Goal: Task Accomplishment & Management: Use online tool/utility

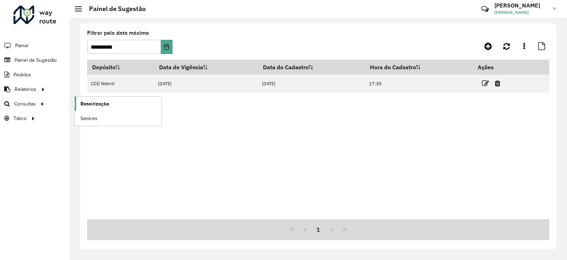
click at [93, 103] on span "Roteirização" at bounding box center [94, 103] width 29 height 7
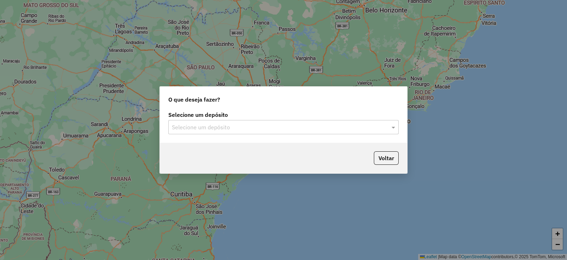
click at [186, 129] on div "Selecione um depósito" at bounding box center [283, 127] width 230 height 14
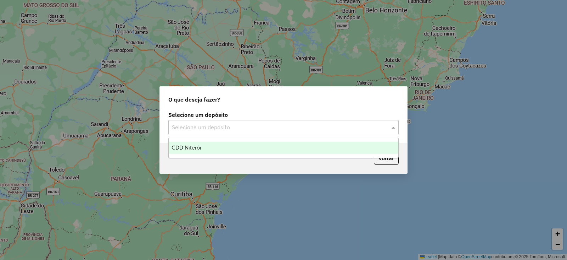
click at [188, 126] on input "text" at bounding box center [276, 127] width 209 height 9
click at [186, 142] on div "CDD Niterói" at bounding box center [284, 147] width 230 height 12
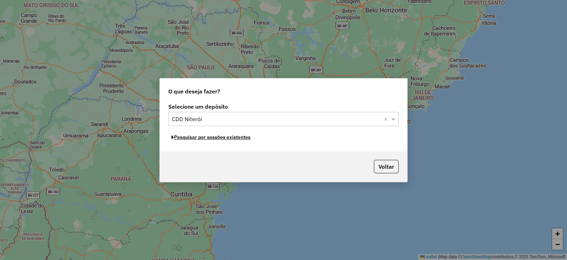
click at [191, 137] on button "Pesquisar por sessões existentes" at bounding box center [210, 137] width 85 height 11
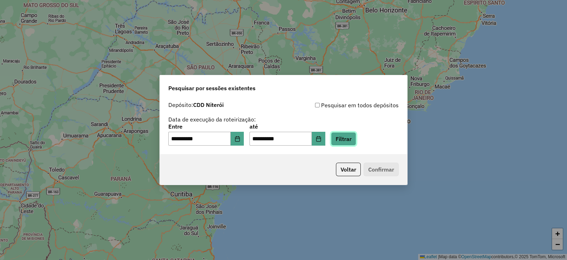
click at [356, 141] on button "Filtrar" at bounding box center [343, 138] width 25 height 13
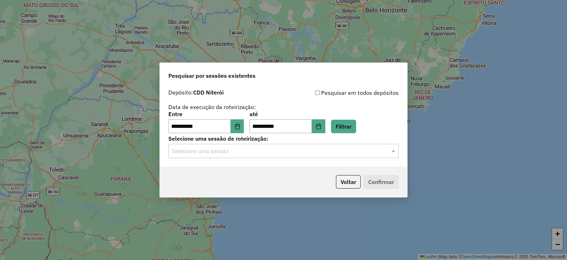
click at [248, 139] on label "Selecione uma sessão de roteirização:" at bounding box center [283, 138] width 230 height 9
click at [250, 147] on input "text" at bounding box center [276, 151] width 209 height 9
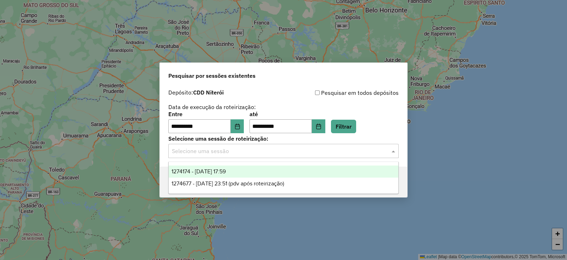
click at [245, 171] on div "1274174 - 12/09/2025 17:59" at bounding box center [284, 171] width 230 height 12
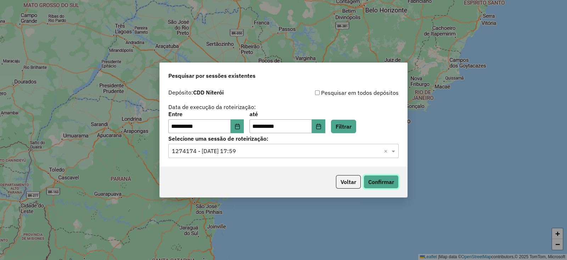
click at [378, 177] on button "Confirmar" at bounding box center [381, 181] width 35 height 13
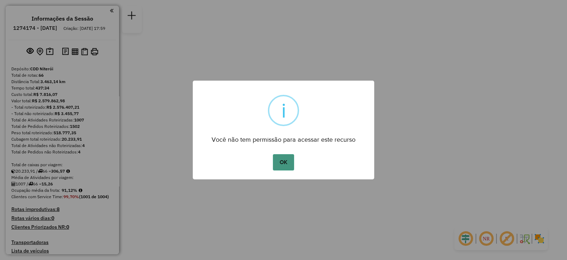
click at [277, 164] on button "OK" at bounding box center [283, 162] width 21 height 16
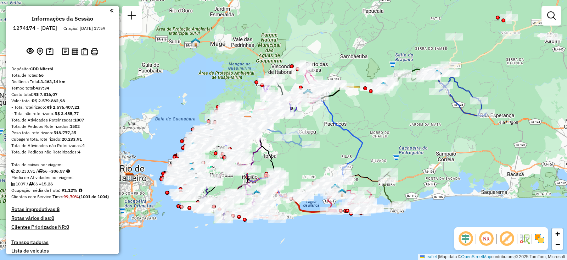
drag, startPoint x: 313, startPoint y: 123, endPoint x: 355, endPoint y: 117, distance: 42.3
click at [355, 117] on div "Janela de atendimento Grade de atendimento Capacidade Transportadoras Veículos …" at bounding box center [283, 130] width 567 height 260
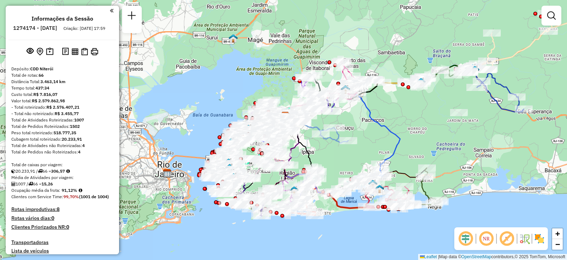
drag, startPoint x: 310, startPoint y: 115, endPoint x: 347, endPoint y: 111, distance: 37.8
click at [347, 111] on div "Janela de atendimento Grade de atendimento Capacidade Transportadoras Veículos …" at bounding box center [283, 130] width 567 height 260
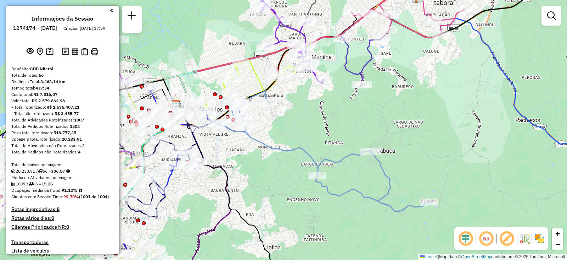
drag, startPoint x: 317, startPoint y: 115, endPoint x: 369, endPoint y: 110, distance: 52.3
click at [369, 110] on div "Janela de atendimento Grade de atendimento Capacidade Transportadoras Veículos …" at bounding box center [283, 130] width 567 height 260
click at [560, 244] on span "−" at bounding box center [558, 243] width 5 height 9
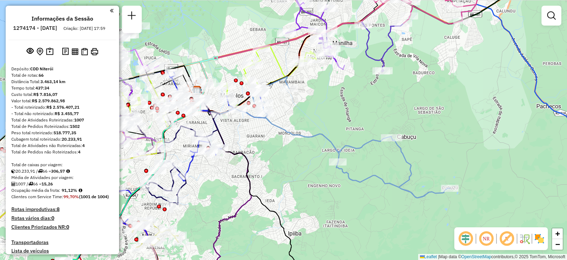
drag, startPoint x: 275, startPoint y: 123, endPoint x: 326, endPoint y: 101, distance: 55.9
click at [326, 101] on div "Janela de atendimento Grade de atendimento Capacidade Transportadoras Veículos …" at bounding box center [283, 130] width 567 height 260
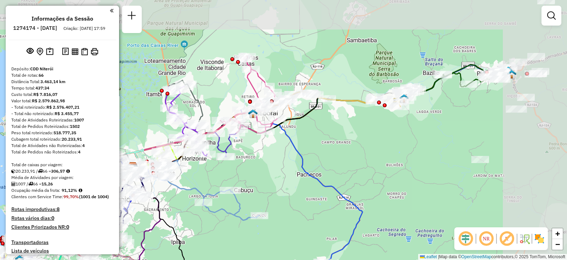
drag, startPoint x: 465, startPoint y: 88, endPoint x: 334, endPoint y: 144, distance: 142.8
click at [334, 144] on div "Janela de atendimento Grade de atendimento Capacidade Transportadoras Veículos …" at bounding box center [283, 130] width 567 height 260
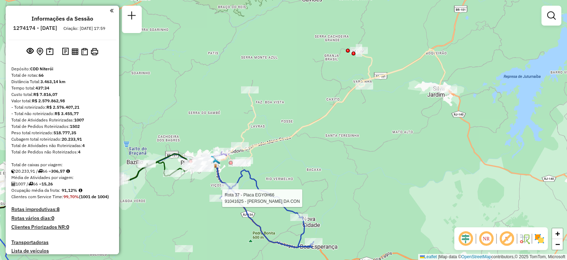
drag, startPoint x: 457, startPoint y: 100, endPoint x: 426, endPoint y: 135, distance: 46.8
click at [426, 135] on div "Rota 37 - Placa EGY0H66 91041625 - FABIO PAIXaO DA CON Janela de atendimento Gr…" at bounding box center [283, 130] width 567 height 260
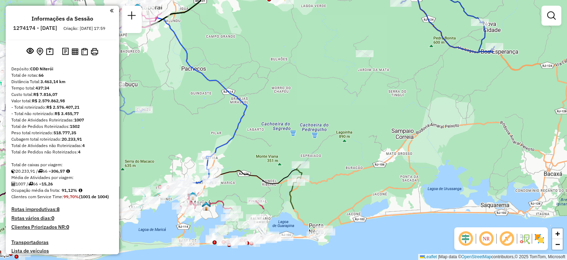
drag, startPoint x: 393, startPoint y: 174, endPoint x: 383, endPoint y: 98, distance: 77.3
click at [383, 98] on div "Janela de atendimento Grade de atendimento Capacidade Transportadoras Veículos …" at bounding box center [283, 130] width 567 height 260
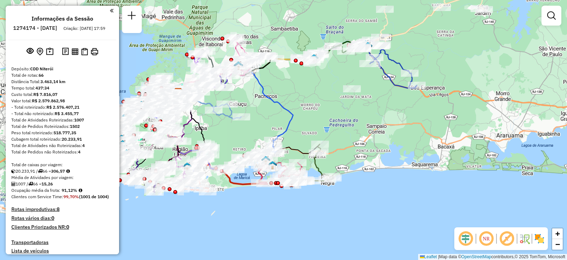
drag, startPoint x: 402, startPoint y: 111, endPoint x: 361, endPoint y: 151, distance: 57.7
click at [361, 153] on div "Janela de atendimento Grade de atendimento Capacidade Transportadoras Veículos …" at bounding box center [283, 130] width 567 height 260
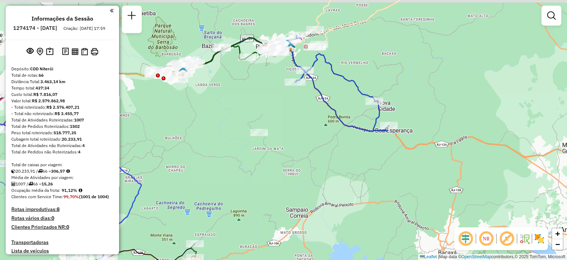
drag, startPoint x: 330, startPoint y: 137, endPoint x: 319, endPoint y: 152, distance: 18.8
click at [319, 152] on div "Janela de atendimento Grade de atendimento Capacidade Transportadoras Veículos …" at bounding box center [283, 130] width 567 height 260
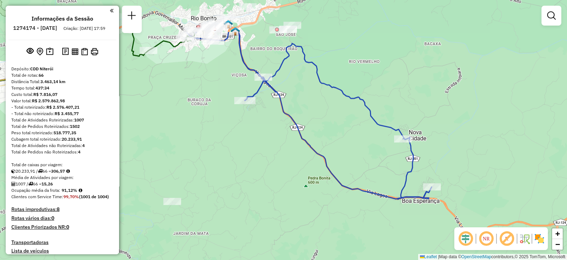
drag, startPoint x: 320, startPoint y: 157, endPoint x: 314, endPoint y: 204, distance: 47.9
click at [314, 204] on div "Janela de atendimento Grade de atendimento Capacidade Transportadoras Veículos …" at bounding box center [283, 130] width 567 height 260
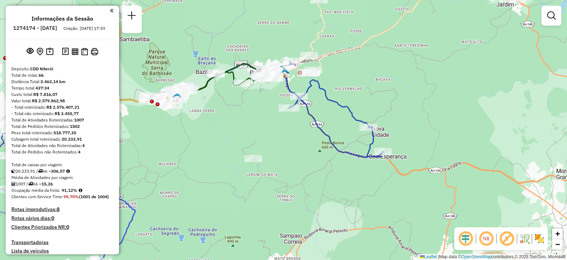
drag, startPoint x: 363, startPoint y: 81, endPoint x: 357, endPoint y: 88, distance: 9.3
click at [357, 88] on div "Janela de atendimento Grade de atendimento Capacidade Transportadoras Veículos …" at bounding box center [283, 130] width 567 height 260
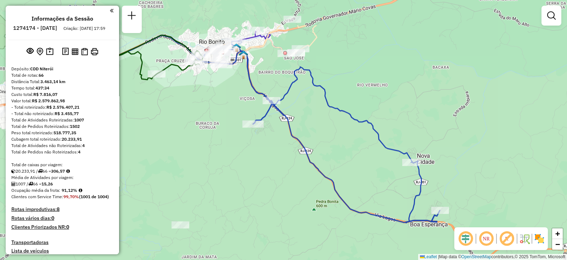
drag, startPoint x: 331, startPoint y: 94, endPoint x: 457, endPoint y: 144, distance: 135.8
click at [457, 144] on div "Janela de atendimento Grade de atendimento Capacidade Transportadoras Veículos …" at bounding box center [283, 130] width 567 height 260
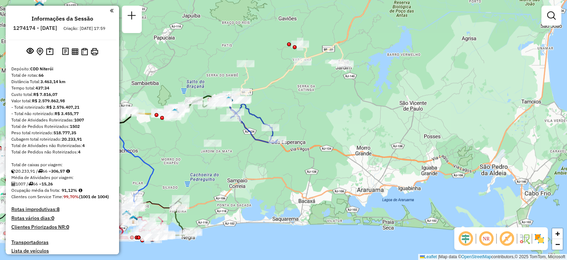
drag, startPoint x: 205, startPoint y: 72, endPoint x: 257, endPoint y: 79, distance: 52.7
click at [257, 79] on div "Janela de atendimento Grade de atendimento Capacidade Transportadoras Veículos …" at bounding box center [283, 130] width 567 height 260
